Goal: Task Accomplishment & Management: Manage account settings

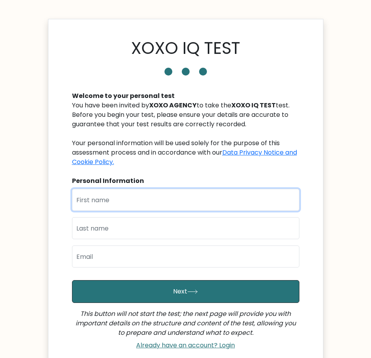
click at [193, 195] on input "text" at bounding box center [185, 200] width 227 height 22
type input "Christine"
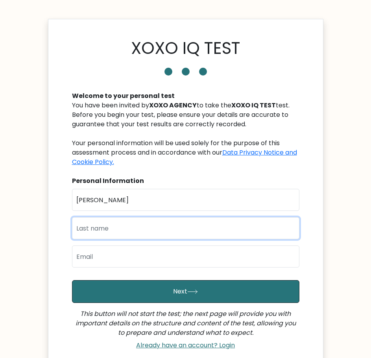
click at [151, 229] on input "text" at bounding box center [185, 228] width 227 height 22
type input "Abila"
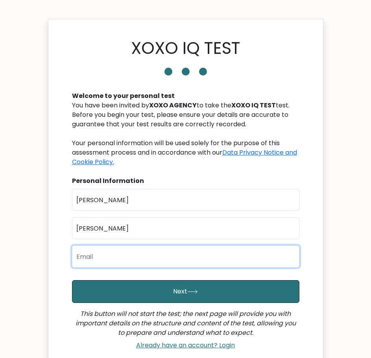
click at [138, 261] on input "email" at bounding box center [185, 256] width 227 height 22
type input "[EMAIL_ADDRESS][DOMAIN_NAME]"
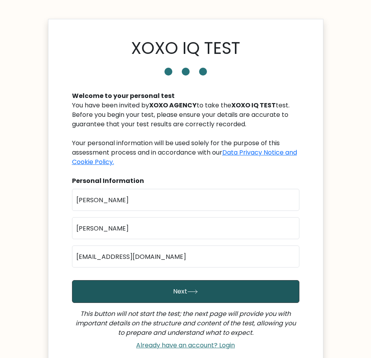
click at [153, 286] on button "Next" at bounding box center [185, 291] width 227 height 23
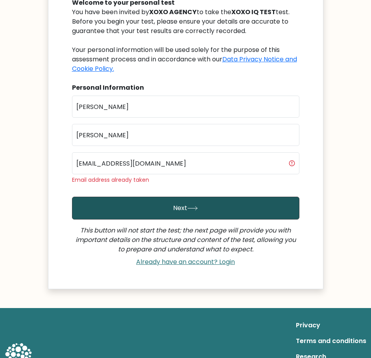
scroll to position [118, 0]
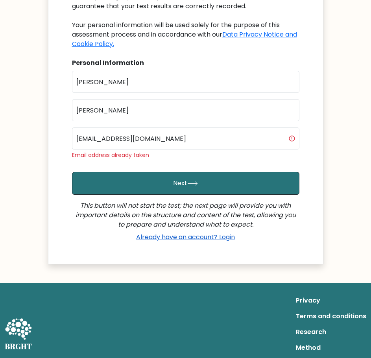
click at [189, 241] on link "Already have an account? Login" at bounding box center [185, 236] width 105 height 9
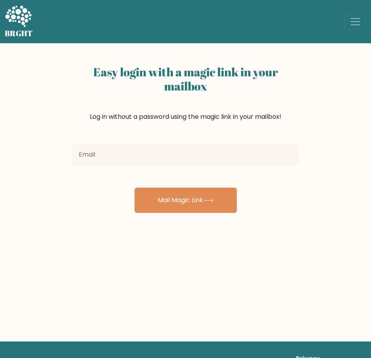
click at [171, 163] on input "email" at bounding box center [185, 155] width 227 height 22
type input "[EMAIL_ADDRESS][DOMAIN_NAME]"
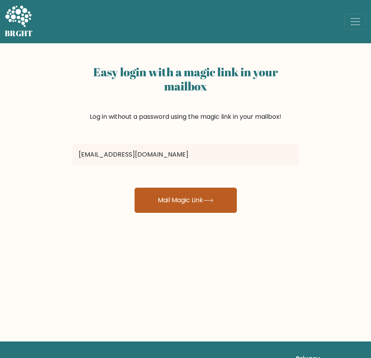
click at [181, 195] on button "Mail Magic Link" at bounding box center [185, 200] width 102 height 25
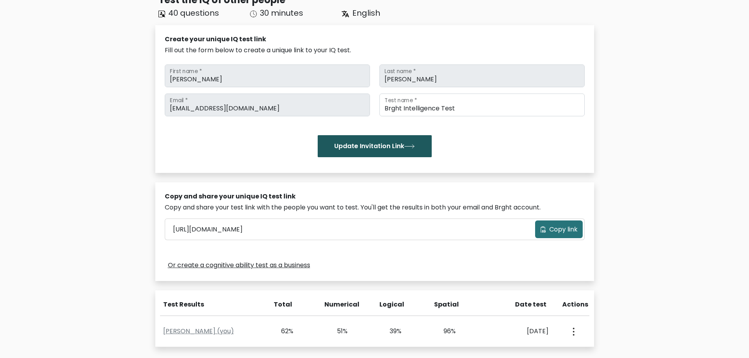
scroll to position [179, 0]
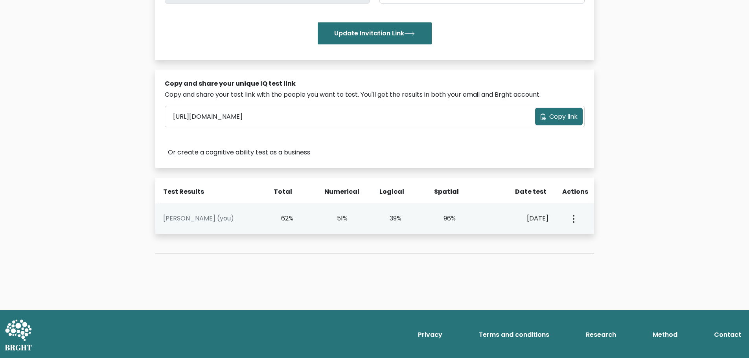
click at [488, 220] on div "[DATE]" at bounding box center [518, 218] width 61 height 9
click at [570, 219] on button "button" at bounding box center [573, 218] width 6 height 24
click at [586, 239] on link "View Profile" at bounding box center [601, 241] width 62 height 13
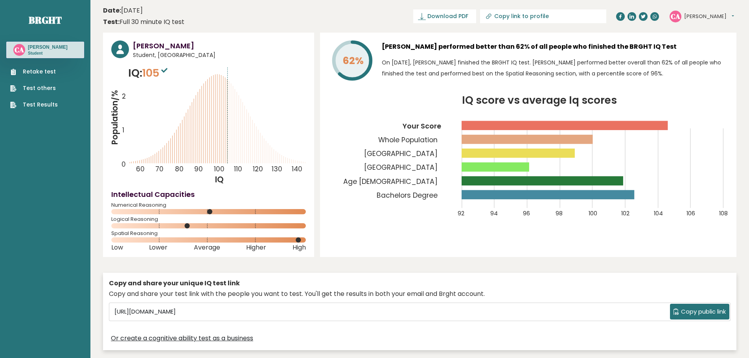
click at [47, 71] on link "Retake test" at bounding box center [34, 72] width 48 height 8
click at [703, 14] on button "[PERSON_NAME]" at bounding box center [709, 17] width 50 height 8
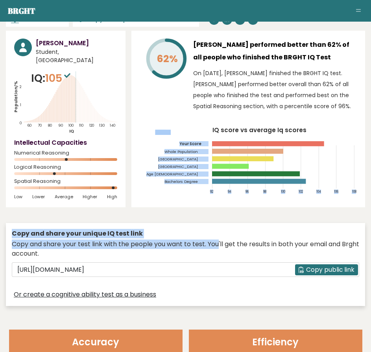
click at [214, 210] on div "Christine Abila Student, Philippines IQ: 105 Population/% IQ 0 1 2 60 70 80 90 …" at bounding box center [185, 170] width 359 height 279
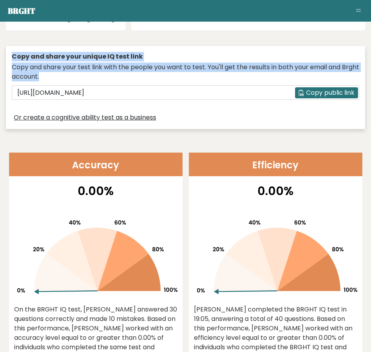
scroll to position [97, 0]
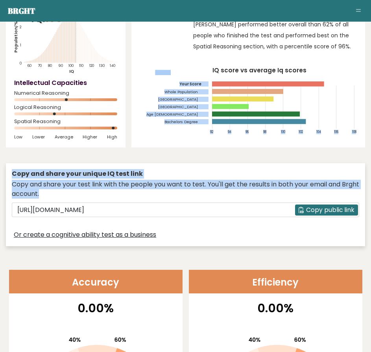
click at [177, 196] on div "Copy and share your test link with the people you want to test. You'll get the …" at bounding box center [185, 189] width 347 height 19
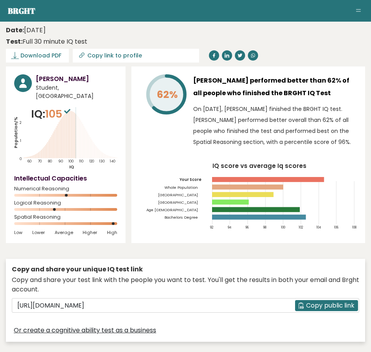
scroll to position [0, 0]
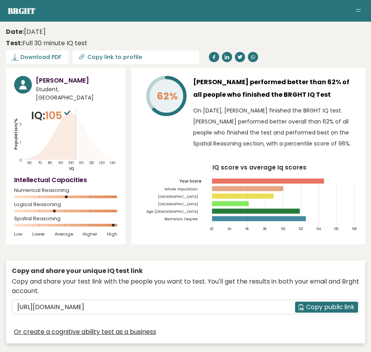
click at [357, 9] on button "Toggle navigation" at bounding box center [358, 10] width 9 height 9
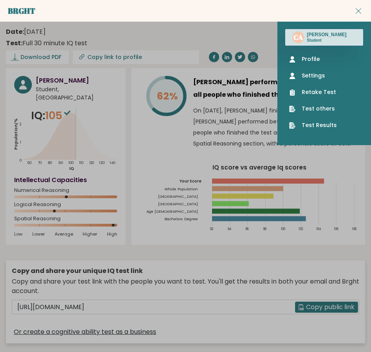
click at [82, 149] on icon "Population/% IQ 0 1 2 60 70 80 90 100 110 120 130 140" at bounding box center [65, 140] width 103 height 64
click at [312, 59] on link "Profile" at bounding box center [324, 59] width 70 height 8
